Goal: Task Accomplishment & Management: Manage account settings

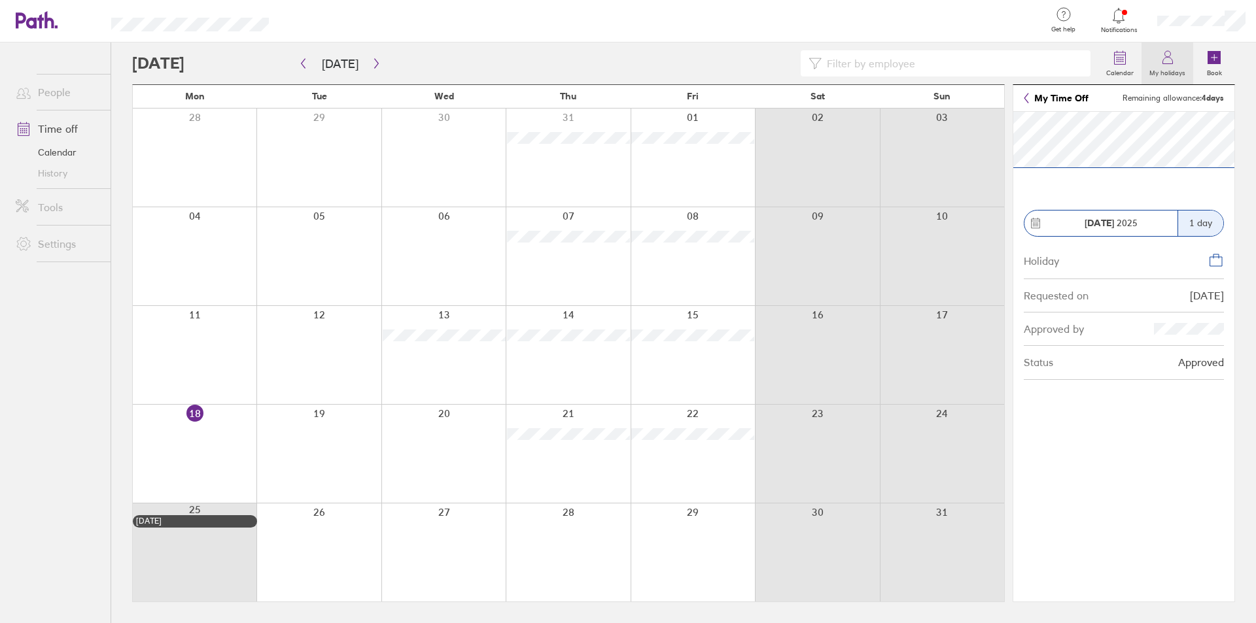
click at [1164, 54] on icon at bounding box center [1168, 58] width 16 height 16
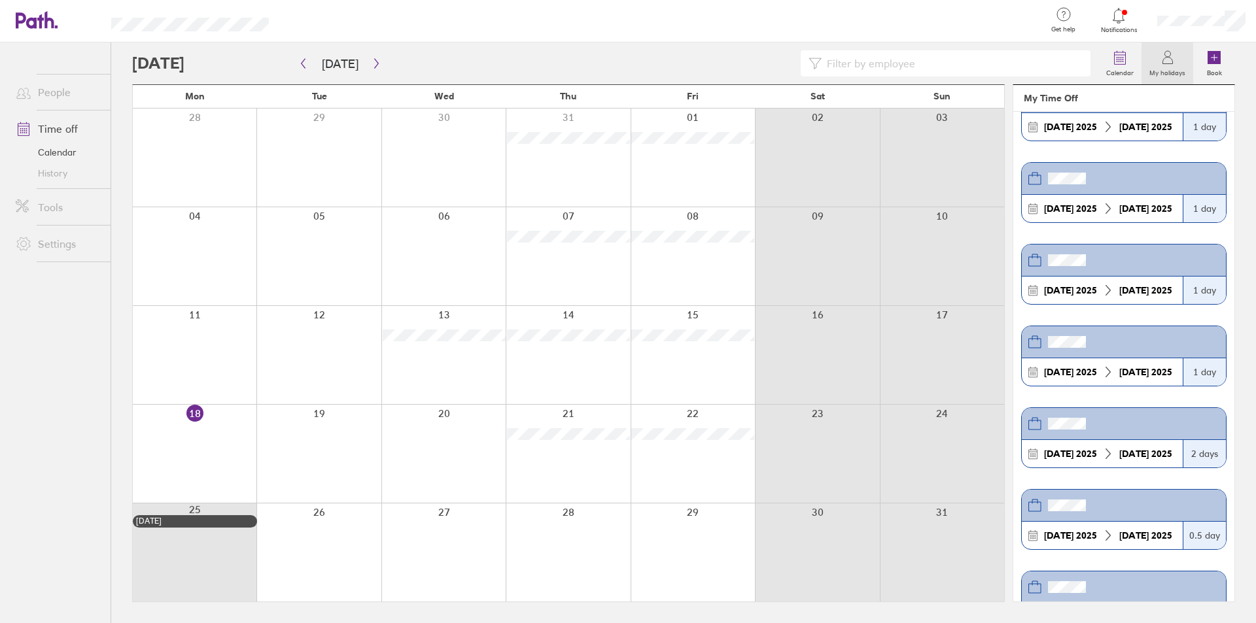
scroll to position [634, 0]
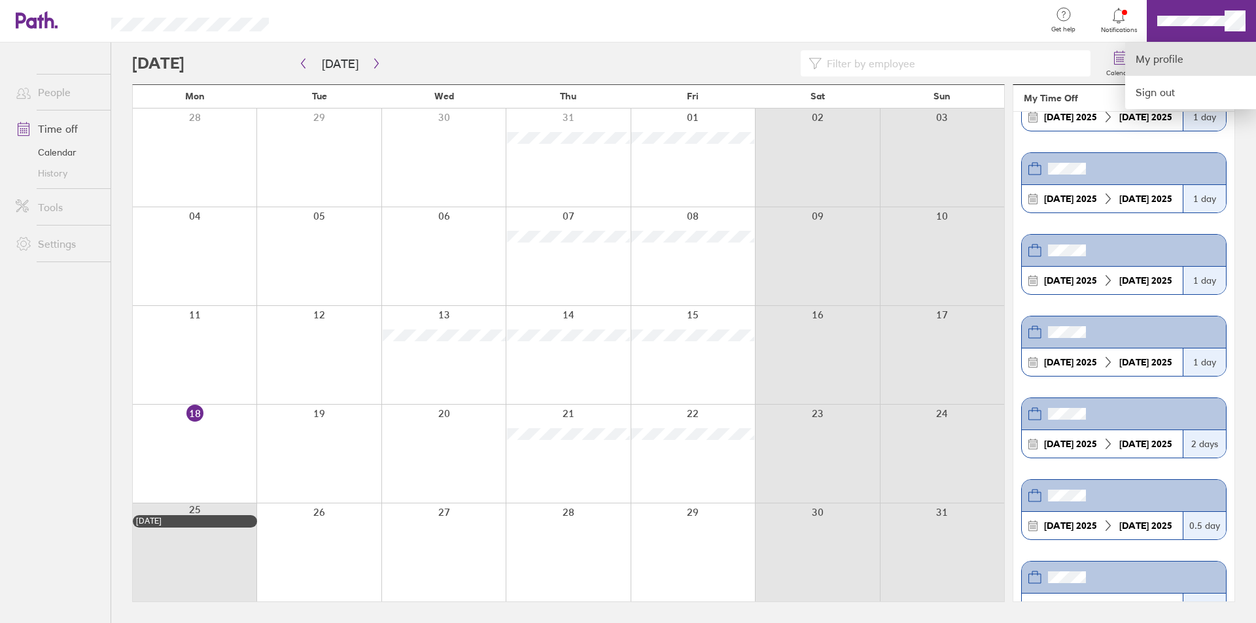
click at [1182, 54] on link "My profile" at bounding box center [1190, 59] width 131 height 33
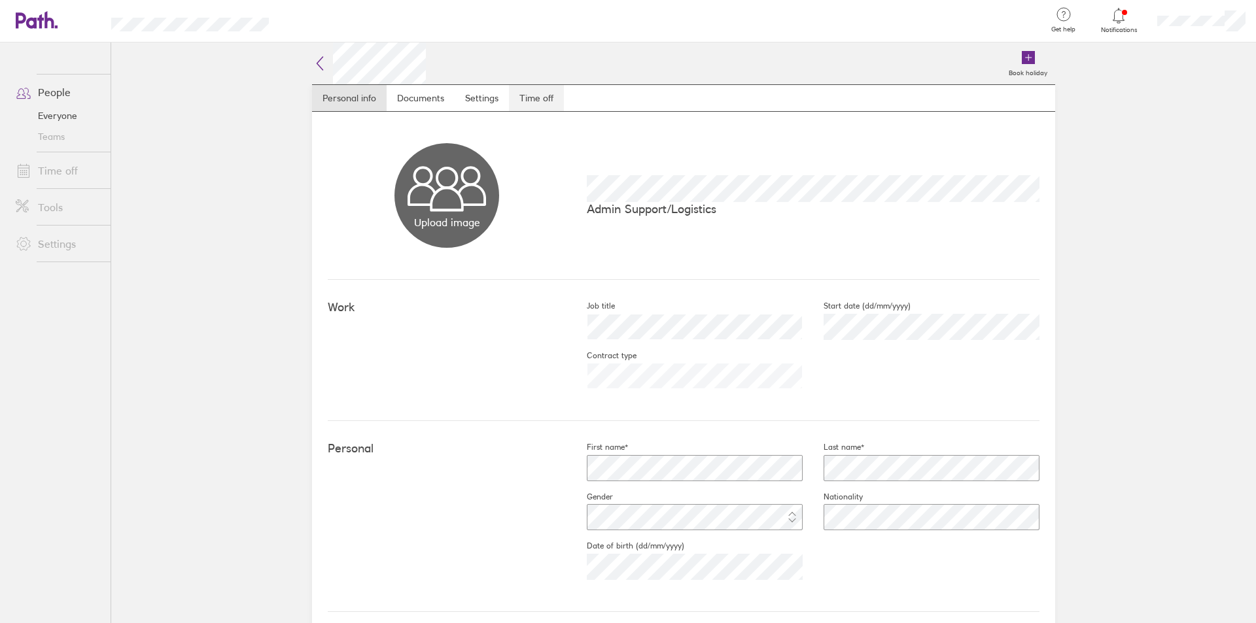
click at [530, 97] on link "Time off" at bounding box center [536, 98] width 55 height 26
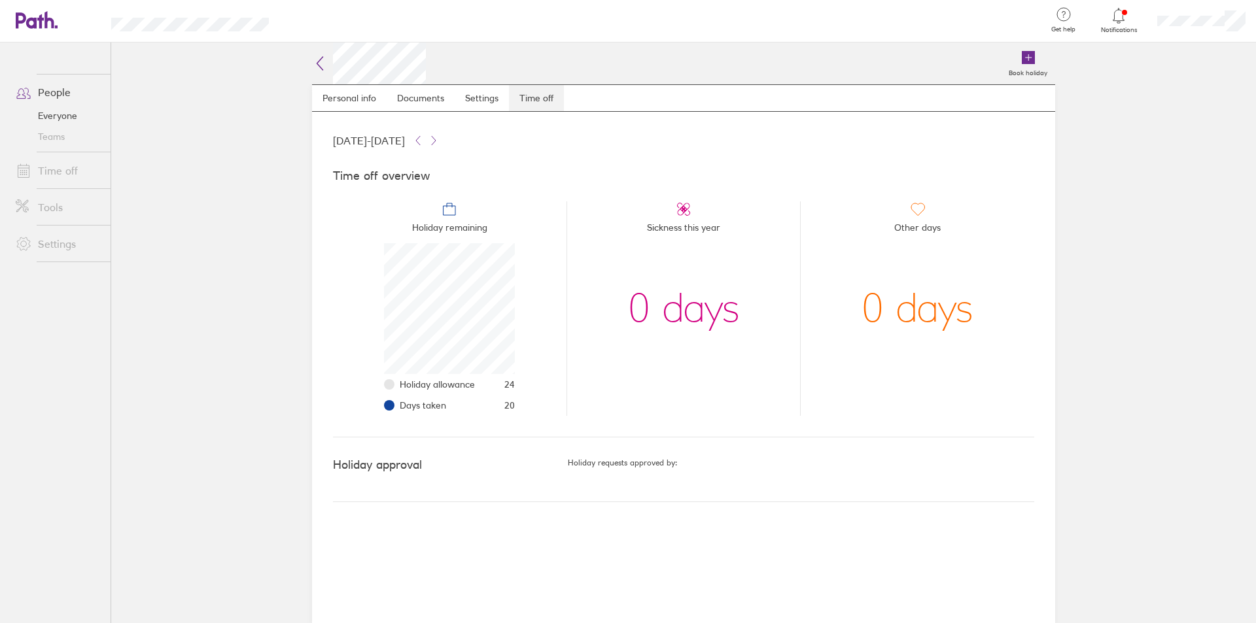
scroll to position [131, 131]
click at [45, 94] on link "People" at bounding box center [57, 92] width 105 height 26
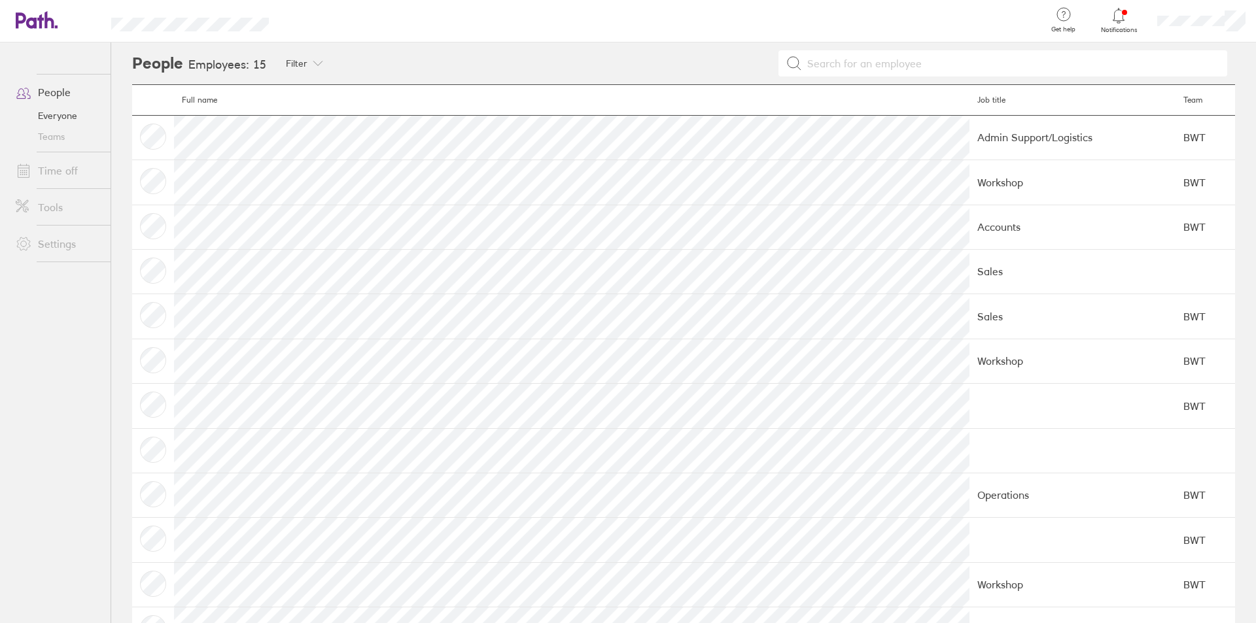
click at [41, 21] on icon at bounding box center [30, 20] width 28 height 16
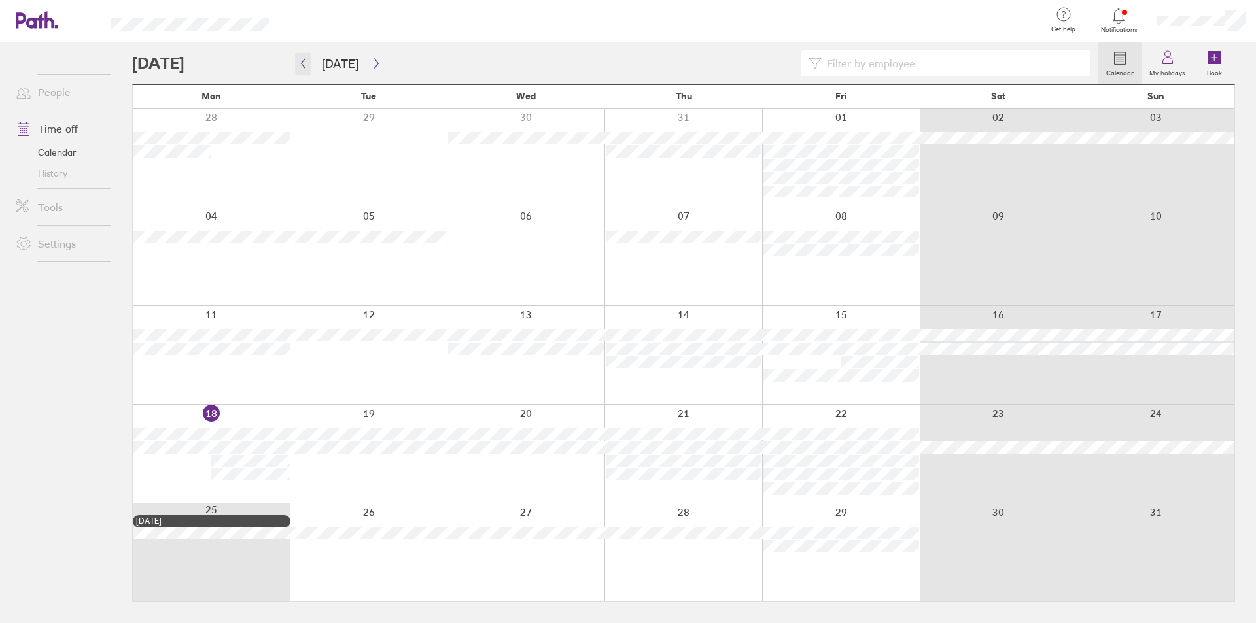
click at [303, 60] on icon "button" at bounding box center [303, 63] width 10 height 10
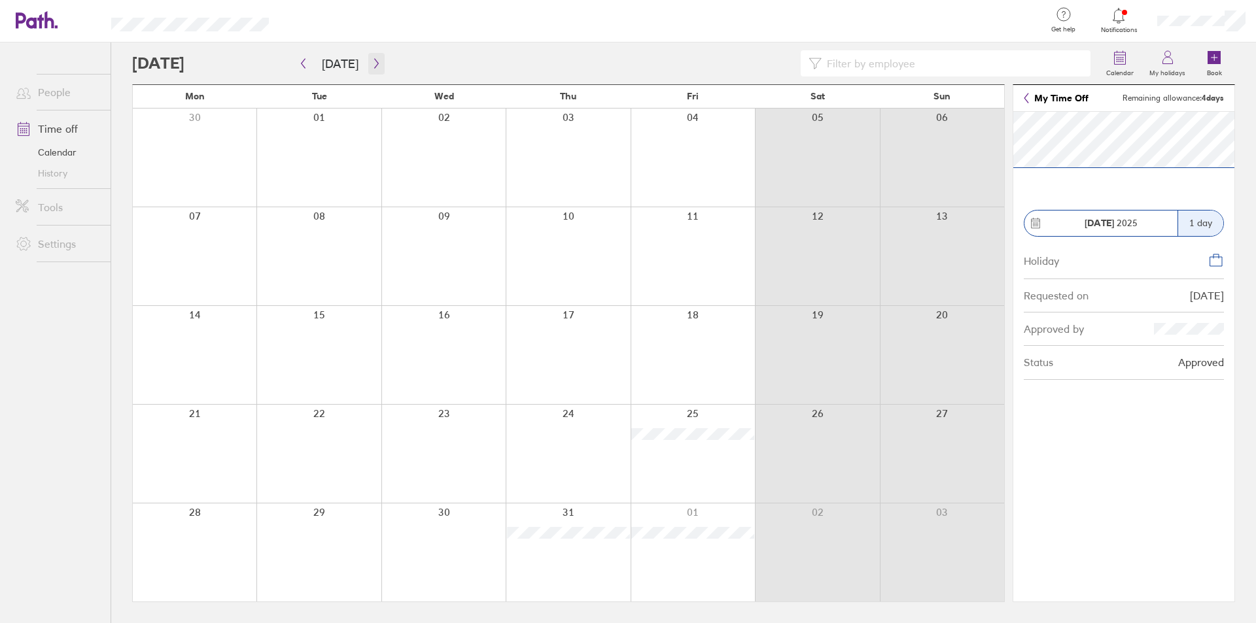
click at [372, 65] on icon "button" at bounding box center [377, 63] width 10 height 10
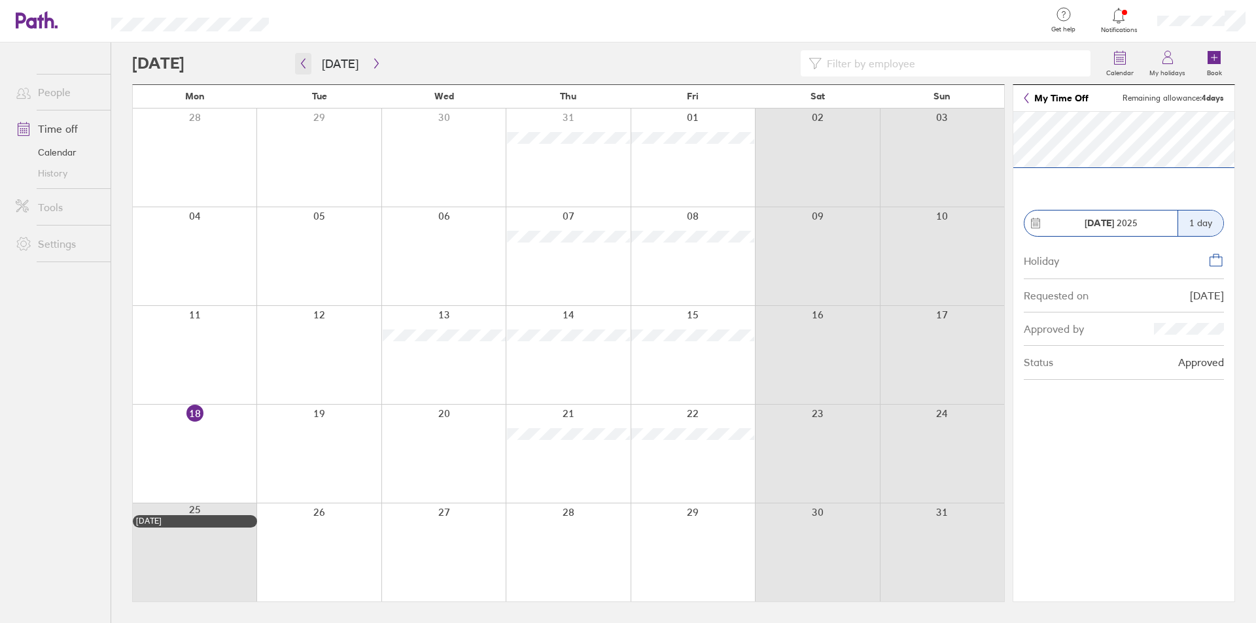
click at [307, 65] on icon "button" at bounding box center [303, 63] width 10 height 10
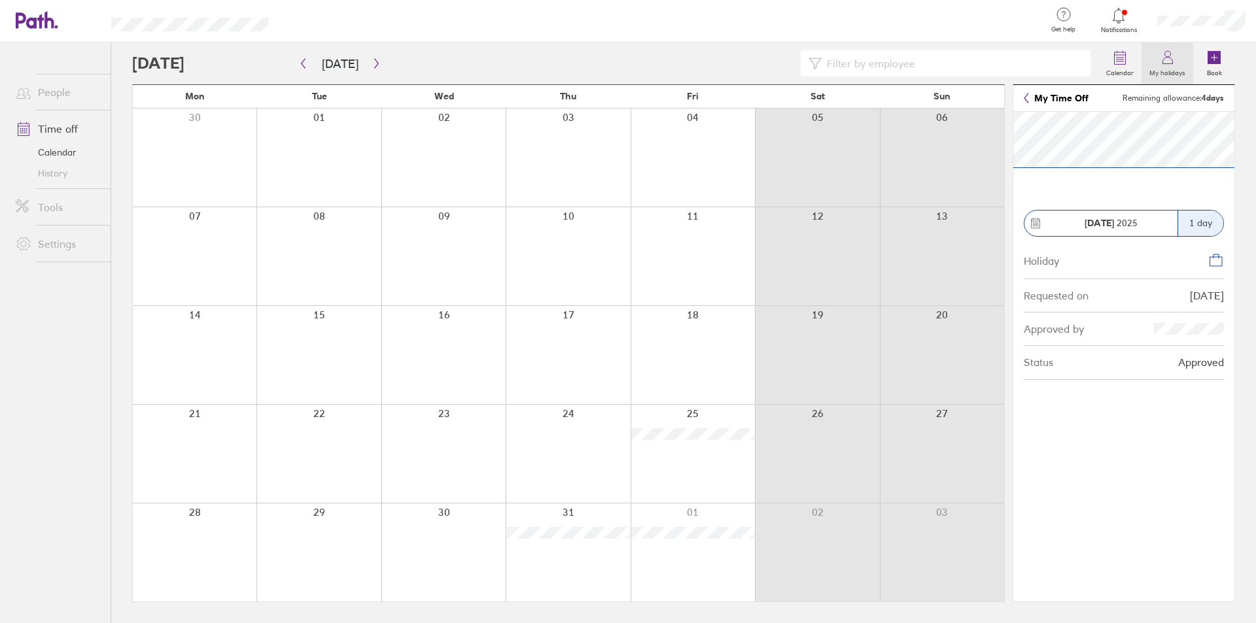
click at [1171, 65] on icon at bounding box center [1168, 58] width 16 height 16
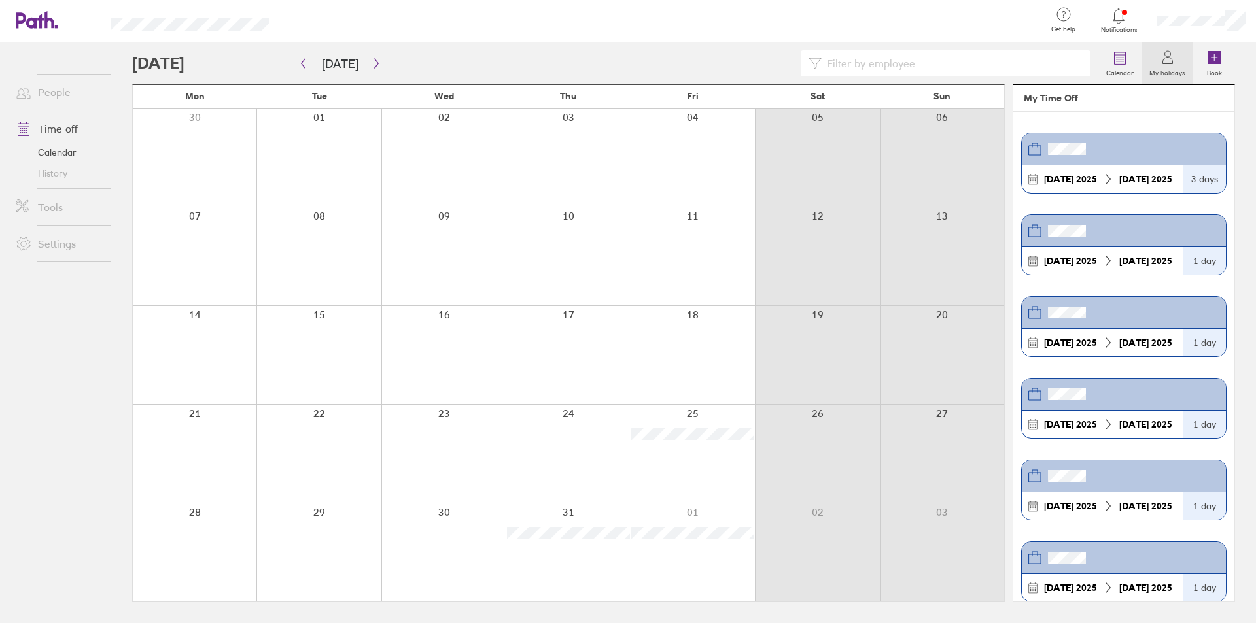
click at [1200, 27] on div at bounding box center [1201, 21] width 109 height 42
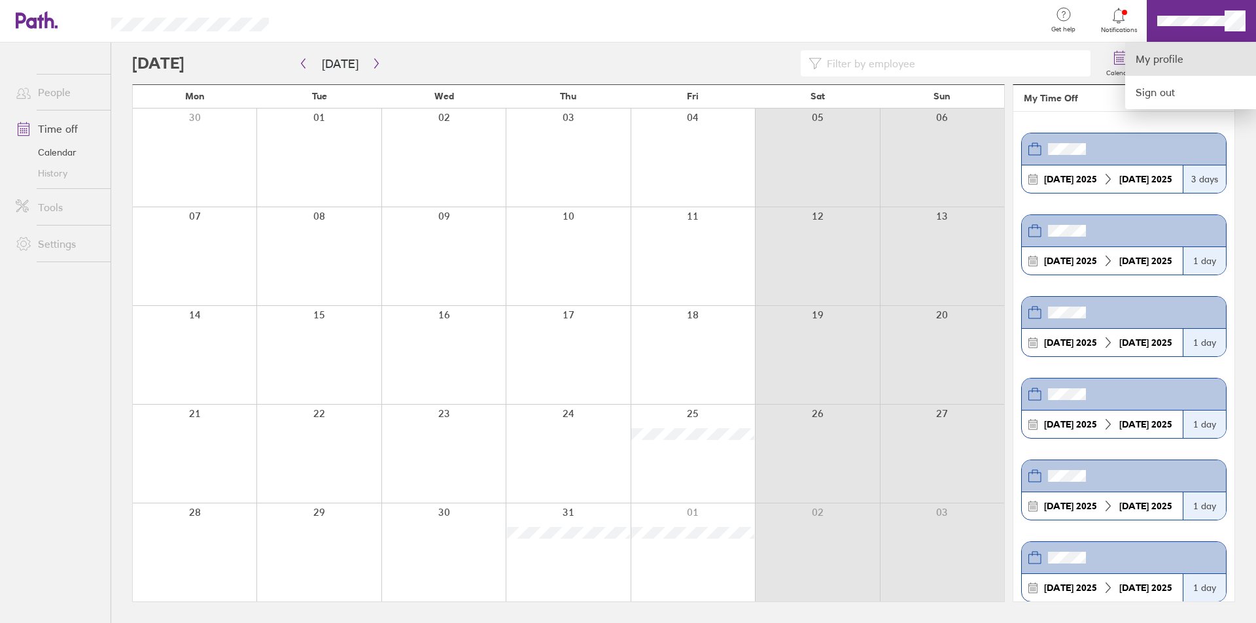
click at [1183, 67] on link "My profile" at bounding box center [1190, 59] width 131 height 33
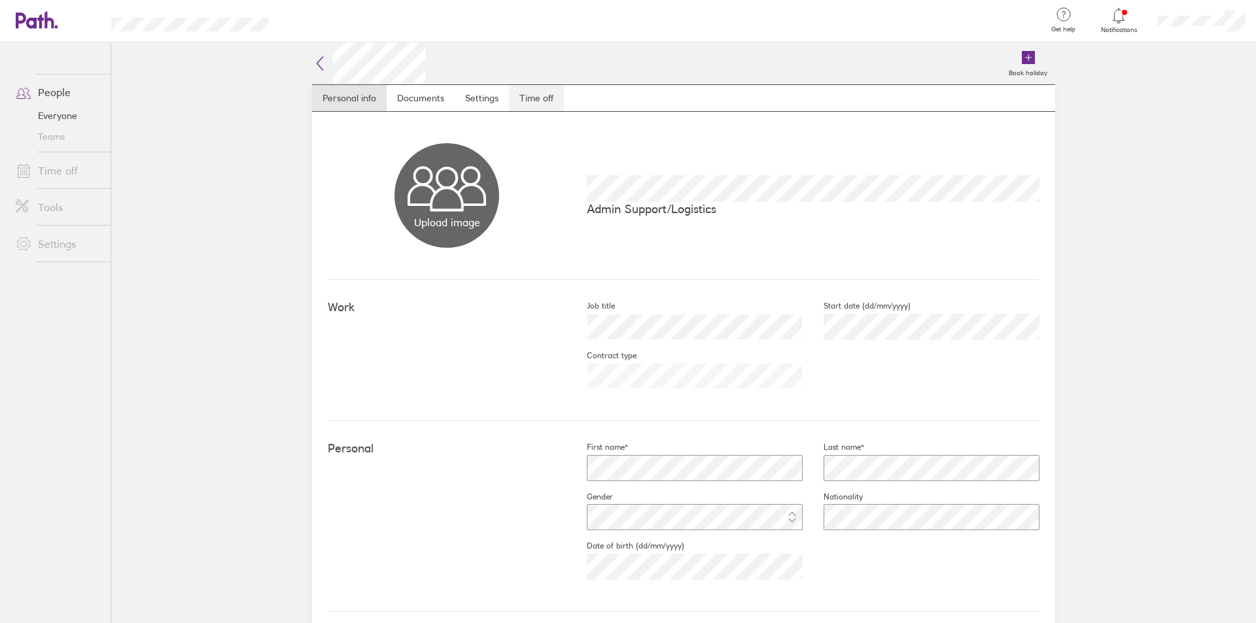
click at [528, 99] on link "Time off" at bounding box center [536, 98] width 55 height 26
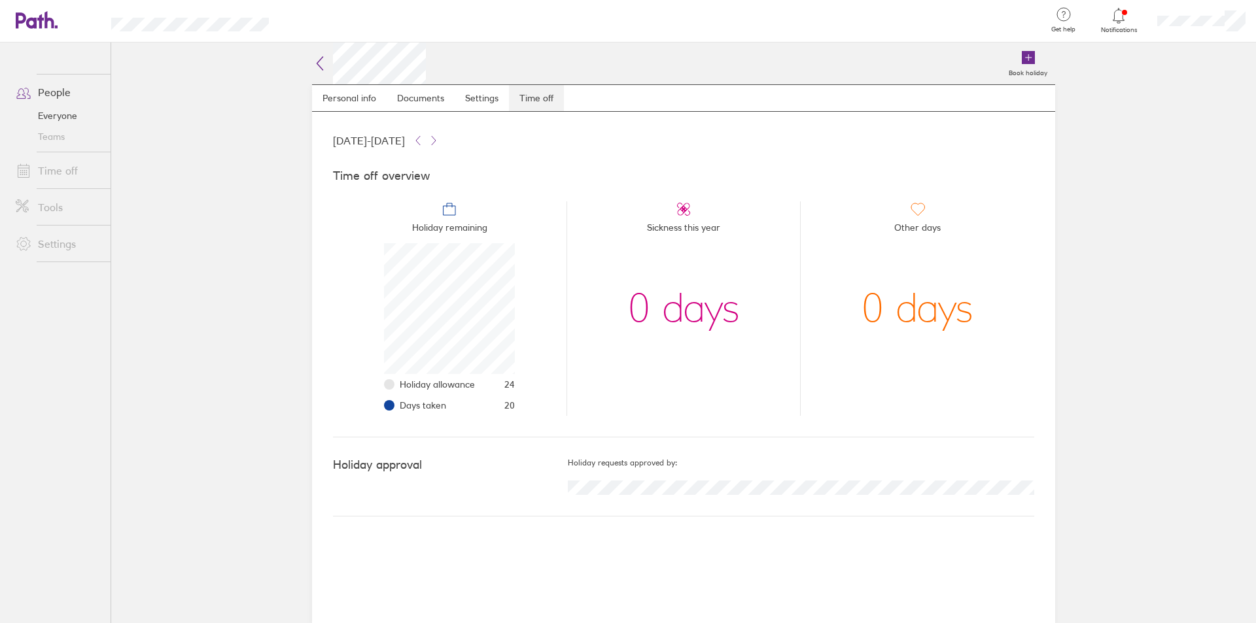
scroll to position [131, 131]
click at [44, 98] on link "People" at bounding box center [57, 92] width 105 height 26
